Goal: Task Accomplishment & Management: Complete application form

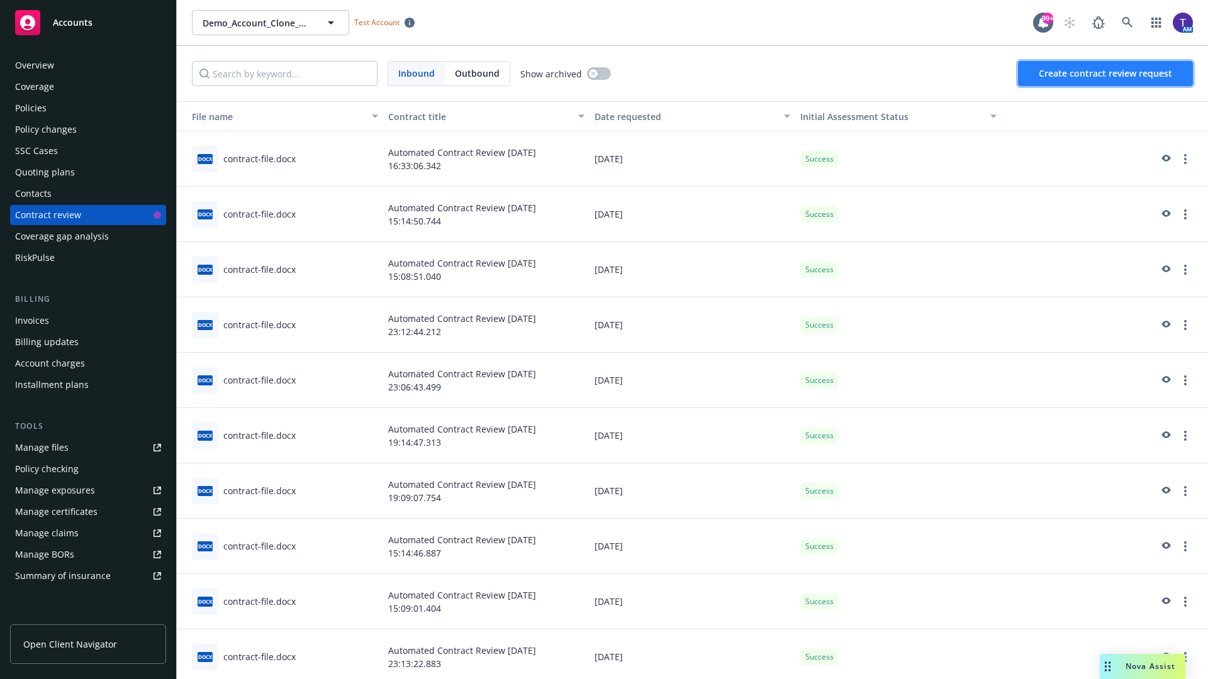
click at [1106, 74] on span "Create contract review request" at bounding box center [1104, 73] width 133 height 12
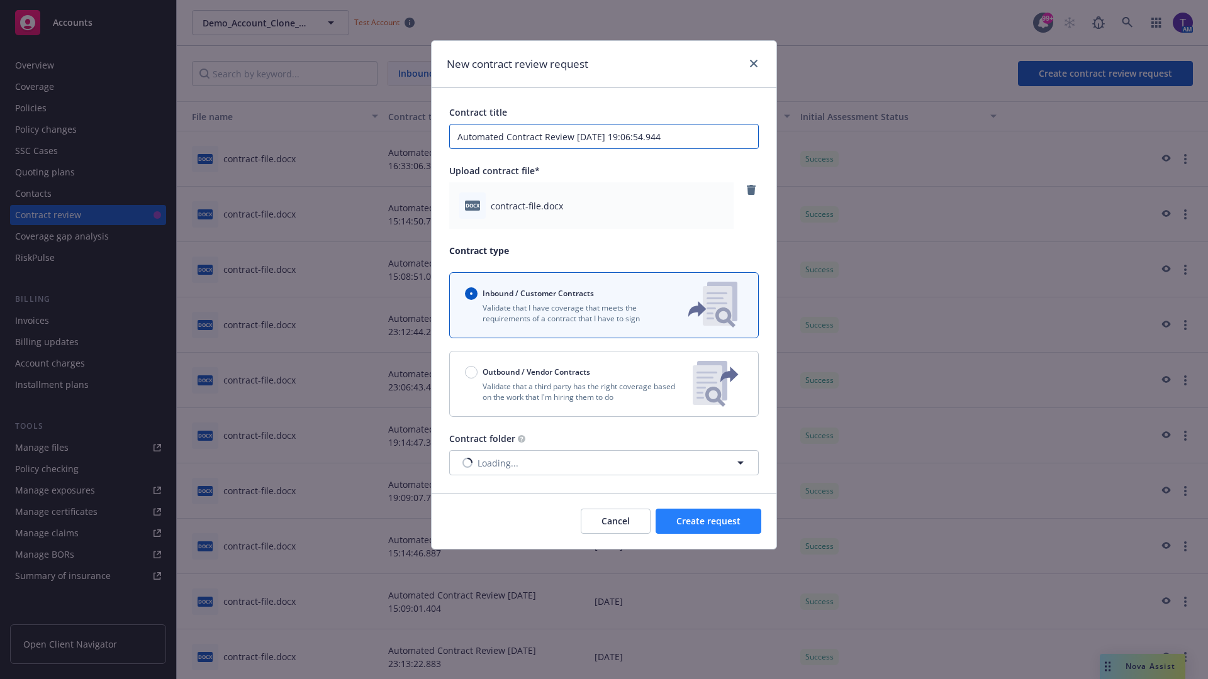
type input "Automated Contract Review 09-23-2025 19:06:54.944"
click at [708, 521] on span "Create request" at bounding box center [708, 521] width 64 height 12
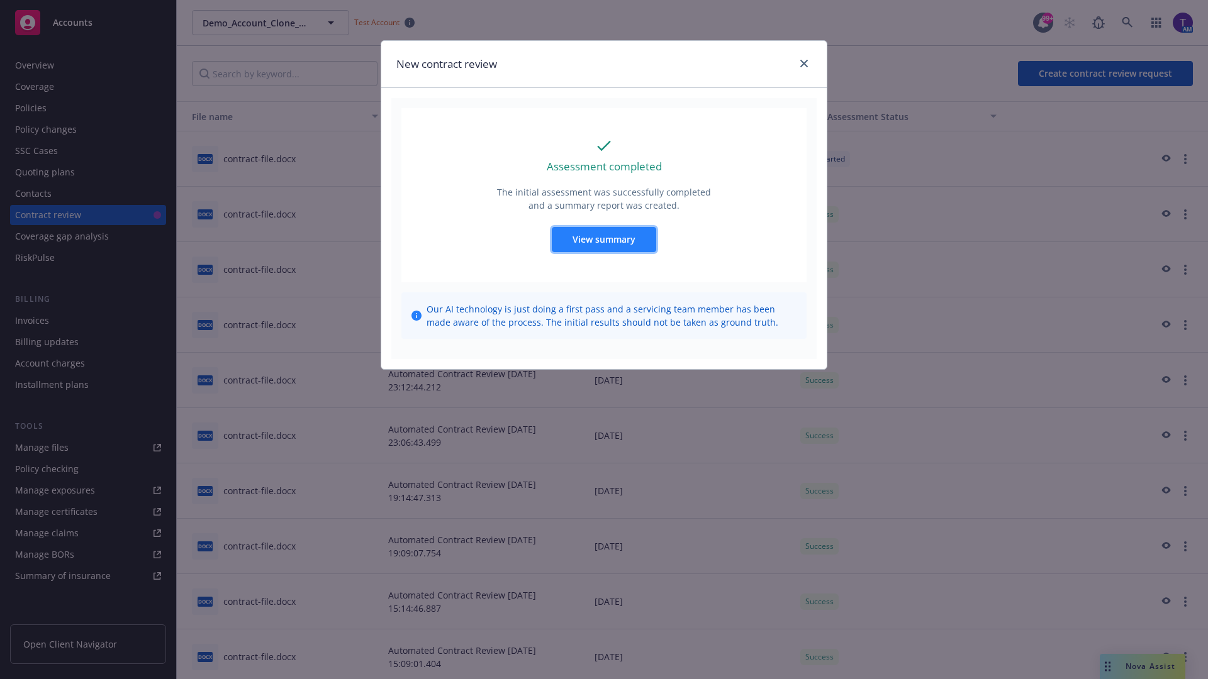
click at [603, 239] on span "View summary" at bounding box center [603, 239] width 63 height 12
